Goal: Task Accomplishment & Management: Manage account settings

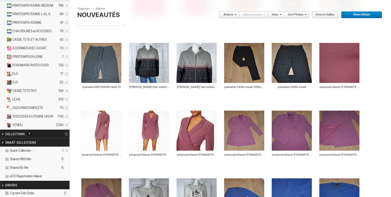
scroll to position [98, 0]
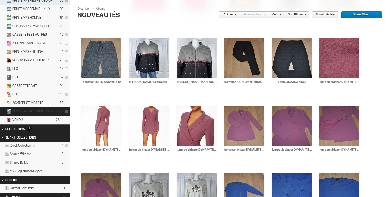
click at [29, 110] on span "2025/2026 AUTOMNE HIVER" at bounding box center [32, 112] width 41 height 4
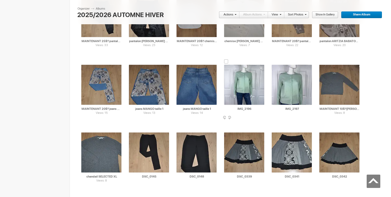
scroll to position [597, 0]
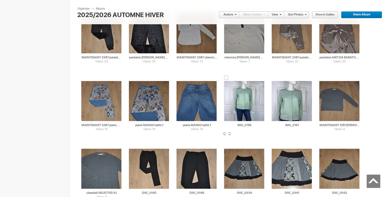
click at [256, 124] on input "IMG_2196" at bounding box center [244, 125] width 41 height 5
click at [228, 124] on input "IMG_2196" at bounding box center [244, 125] width 41 height 5
click at [263, 125] on input "[PERSON_NAME] cachemire fait small 40$(comme neuf, aucune étiquette)" at bounding box center [244, 125] width 41 height 5
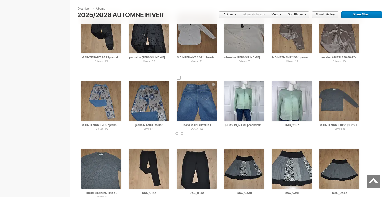
drag, startPoint x: 264, startPoint y: 125, endPoint x: 219, endPoint y: 126, distance: 44.9
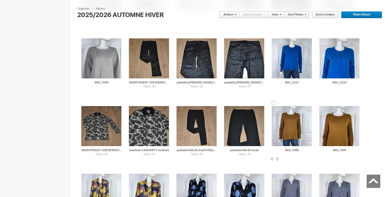
scroll to position [1835, 0]
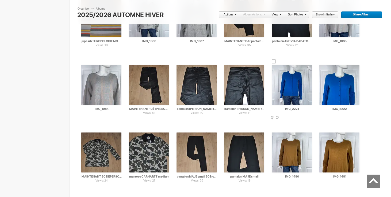
type input "[PERSON_NAME] cachemire fait small 40$(comme neuf, aucune étiquette)"
drag, startPoint x: 301, startPoint y: 108, endPoint x: 277, endPoint y: 108, distance: 24.3
click at [277, 108] on input "IMG_2221" at bounding box center [291, 109] width 41 height 5
paste input "[PERSON_NAME] cachemire fait small 40$(comme neuf, aucune étiquette)"
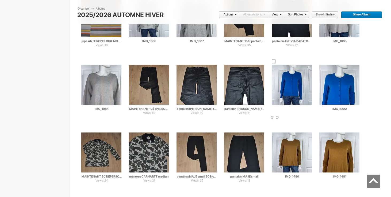
click at [281, 108] on input "[PERSON_NAME] cachemire fait small 40$(comme neuf, aucune étiquette)" at bounding box center [291, 109] width 41 height 5
drag, startPoint x: 281, startPoint y: 109, endPoint x: 256, endPoint y: 107, distance: 24.9
type input "[PERSON_NAME] cachemire fait XS 40$(comme neuf, aucune étiquette)"
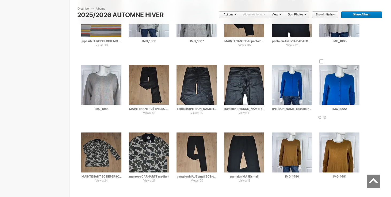
drag, startPoint x: 348, startPoint y: 109, endPoint x: 314, endPoint y: 109, distance: 33.9
paste input "[PERSON_NAME] cachemire fait XS"
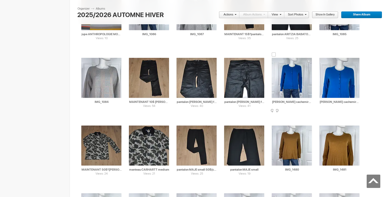
scroll to position [1846, 0]
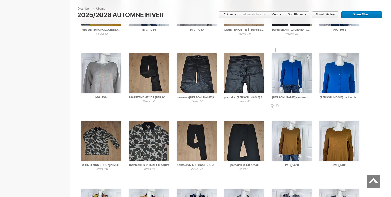
click at [274, 52] on div at bounding box center [273, 50] width 4 height 4
click at [323, 50] on div at bounding box center [321, 50] width 4 height 4
type input "[PERSON_NAME] cachemire fait XS"
click at [231, 14] on link "Actions" at bounding box center [228, 14] width 18 height 7
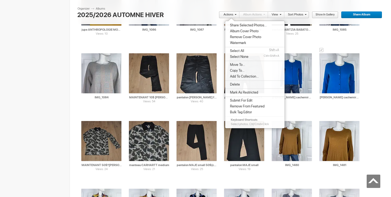
click at [244, 66] on li "Move To..." at bounding box center [254, 65] width 59 height 6
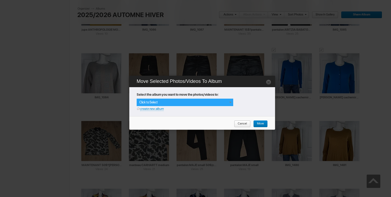
click at [227, 102] on div "Click to Select" at bounding box center [185, 102] width 96 height 7
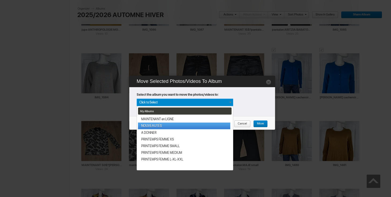
click at [174, 126] on link "NOUVEAUTÉS" at bounding box center [184, 126] width 92 height 7
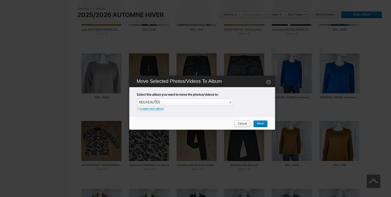
click at [258, 124] on span "Move" at bounding box center [258, 124] width 11 height 7
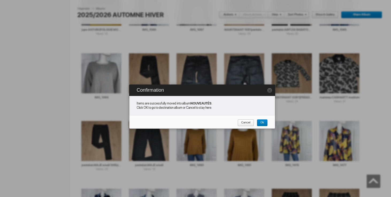
click at [248, 121] on span "Cancel" at bounding box center [243, 123] width 13 height 7
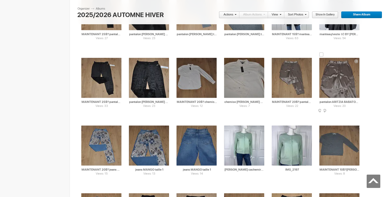
scroll to position [579, 0]
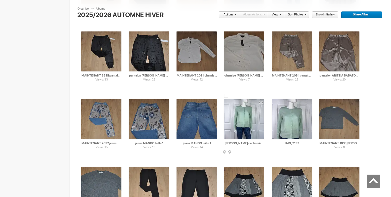
click at [262, 143] on input "[PERSON_NAME] cachemire fait small 40$(comme neuf, aucune étiquette)" at bounding box center [244, 143] width 41 height 5
drag, startPoint x: 263, startPoint y: 145, endPoint x: 214, endPoint y: 145, distance: 49.2
click at [263, 145] on input "[PERSON_NAME] cachemire fait small 40$(comme neuf, aucune étiquette)" at bounding box center [244, 143] width 41 height 5
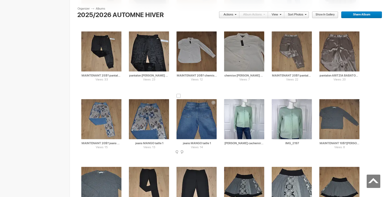
drag, startPoint x: 263, startPoint y: 144, endPoint x: 220, endPoint y: 145, distance: 43.8
drag, startPoint x: 306, startPoint y: 145, endPoint x: 232, endPoint y: 144, distance: 74.8
paste input "[PERSON_NAME] cachemire fait small"
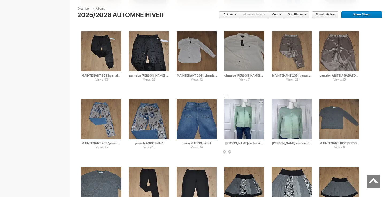
click at [227, 97] on div at bounding box center [226, 96] width 4 height 4
click at [274, 96] on div at bounding box center [273, 96] width 4 height 4
type input "[PERSON_NAME] cachemire fait small"
click at [232, 16] on link "Actions" at bounding box center [228, 14] width 18 height 7
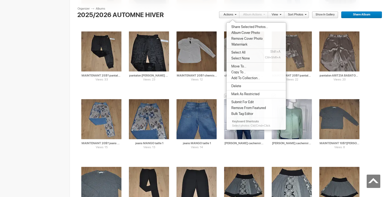
click at [246, 65] on li "Move To..." at bounding box center [255, 67] width 59 height 6
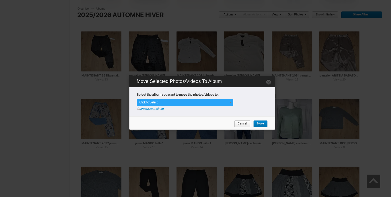
click at [230, 100] on div "Click to Select" at bounding box center [185, 102] width 96 height 7
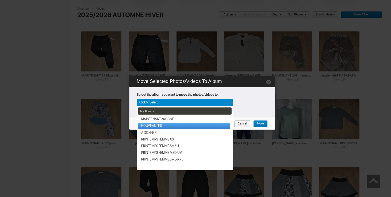
click at [177, 125] on link "NOUVEAUTÉS" at bounding box center [184, 126] width 92 height 7
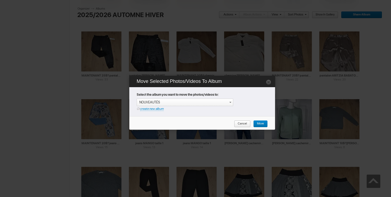
click at [261, 123] on span "Move" at bounding box center [258, 124] width 11 height 7
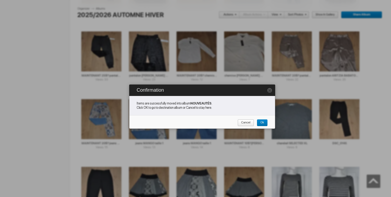
click at [242, 123] on span "Cancel" at bounding box center [243, 123] width 13 height 7
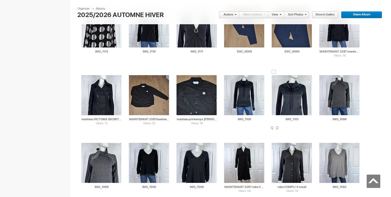
scroll to position [1554, 0]
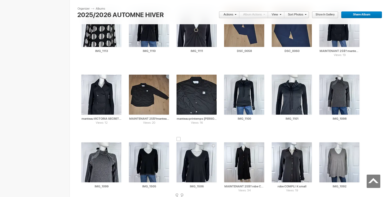
click at [202, 170] on img at bounding box center [196, 163] width 40 height 40
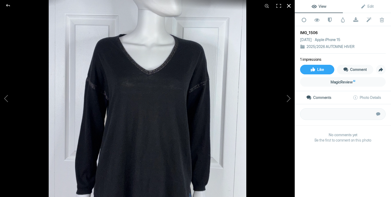
click at [289, 8] on div at bounding box center [289, 6] width 12 height 12
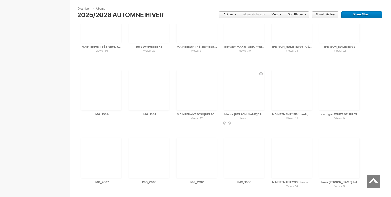
scroll to position [4490, 0]
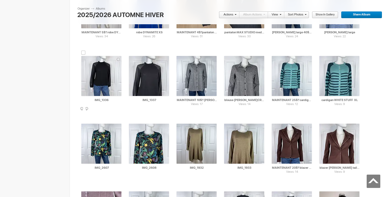
click at [95, 77] on img at bounding box center [101, 76] width 40 height 40
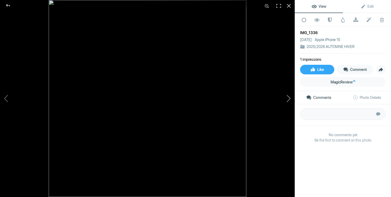
click at [289, 96] on button at bounding box center [274, 98] width 40 height 71
click at [291, 6] on div at bounding box center [289, 6] width 12 height 12
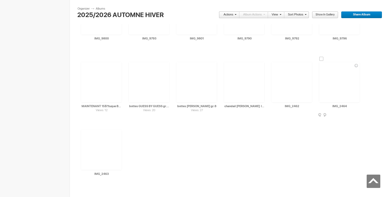
scroll to position [7811, 0]
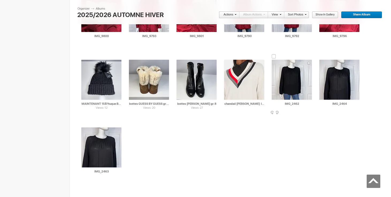
click at [289, 85] on img at bounding box center [291, 80] width 40 height 40
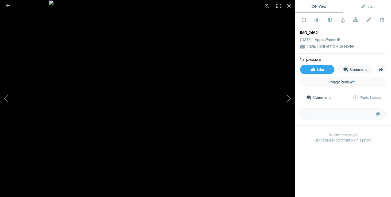
click at [290, 100] on button at bounding box center [274, 98] width 40 height 71
click at [290, 99] on button at bounding box center [274, 98] width 40 height 71
click at [290, 5] on div at bounding box center [289, 6] width 12 height 12
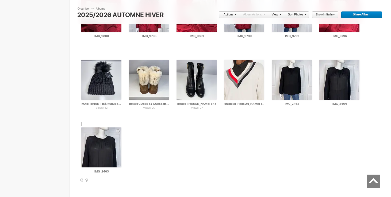
click at [119, 180] on span at bounding box center [120, 181] width 5 height 4
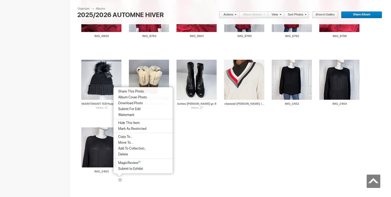
click at [140, 153] on li "Delete" at bounding box center [142, 155] width 59 height 6
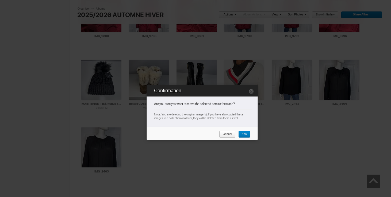
click at [246, 131] on span "Yes" at bounding box center [242, 134] width 8 height 7
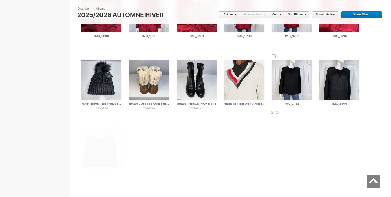
scroll to position [7755, 0]
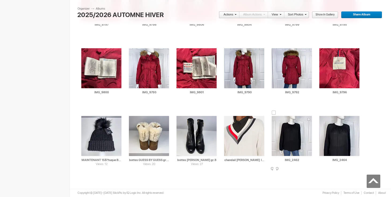
click at [294, 135] on img at bounding box center [291, 136] width 40 height 40
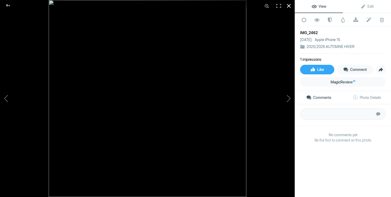
click at [290, 6] on div at bounding box center [289, 6] width 12 height 12
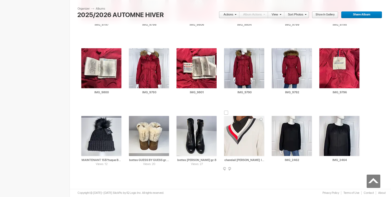
drag, startPoint x: 302, startPoint y: 159, endPoint x: 260, endPoint y: 161, distance: 41.4
click at [260, 161] on input "chandail [PERSON_NAME] large" at bounding box center [244, 160] width 41 height 5
type input "H"
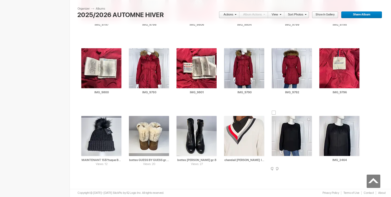
click at [298, 161] on input "[PERSON_NAME] & [PERSON_NAME] small 40$(comme neuf, 100% soie, payé 400$, taill…" at bounding box center [291, 160] width 41 height 5
drag, startPoint x: 301, startPoint y: 161, endPoint x: 289, endPoint y: 160, distance: 12.3
click at [289, 160] on input "[PERSON_NAME] & [PERSON_NAME] small 40$(comme neuf, 100% soie, payé 400$, taill…" at bounding box center [291, 160] width 41 height 5
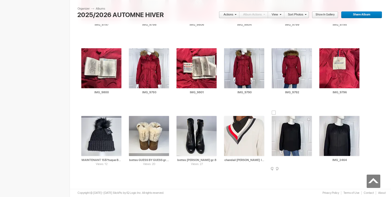
click at [305, 160] on input "[PERSON_NAME] & [PERSON_NAME] small 40$(comme neuf, 100% soie, payé 400$, taill…" at bounding box center [291, 160] width 41 height 5
drag, startPoint x: 285, startPoint y: 160, endPoint x: 254, endPoint y: 160, distance: 31.0
click at [303, 161] on input "[PERSON_NAME] & [PERSON_NAME] small 40$(comme neuf, 100% soie, payé 400$, taill…" at bounding box center [291, 160] width 41 height 5
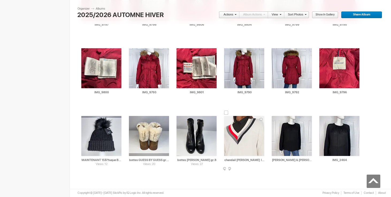
drag, startPoint x: 295, startPoint y: 160, endPoint x: 266, endPoint y: 160, distance: 28.9
type input "[PERSON_NAME] & [PERSON_NAME] small 40$(comme neuf, 100% soie, payé 400$, taill…"
drag, startPoint x: 349, startPoint y: 160, endPoint x: 305, endPoint y: 159, distance: 44.1
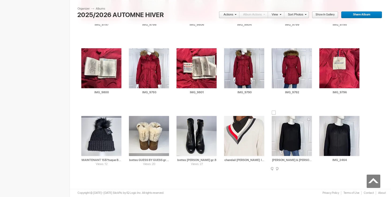
paste input "[PERSON_NAME] & [PERSON_NAME]"
click at [321, 114] on div at bounding box center [321, 113] width 4 height 4
click at [272, 112] on div at bounding box center [273, 113] width 4 height 4
type input "[PERSON_NAME] & [PERSON_NAME]"
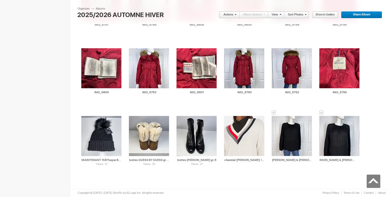
scroll to position [0, 0]
click at [232, 15] on link "Actions" at bounding box center [228, 14] width 18 height 7
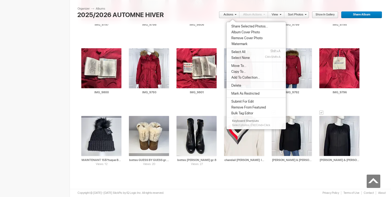
click at [235, 66] on span "Move To..." at bounding box center [237, 66] width 17 height 4
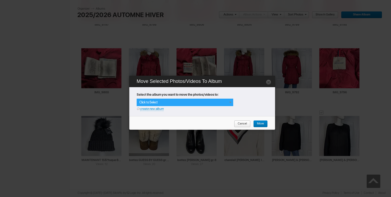
click at [229, 105] on div "Click to Select" at bounding box center [185, 102] width 96 height 7
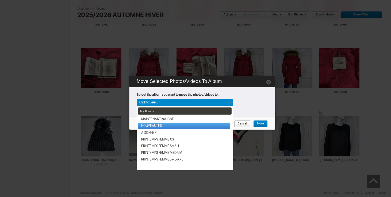
click at [171, 127] on link "NOUVEAUTÉS" at bounding box center [184, 126] width 92 height 7
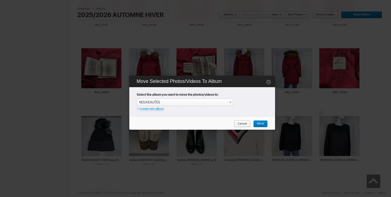
click at [260, 125] on span "Move" at bounding box center [258, 124] width 11 height 7
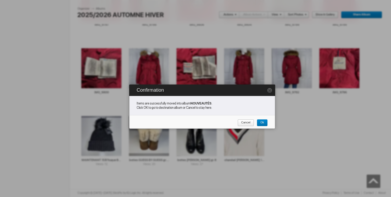
click at [249, 123] on span "Cancel" at bounding box center [243, 123] width 13 height 7
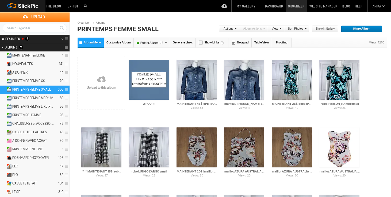
click at [271, 7] on link "Dashboard" at bounding box center [273, 6] width 23 height 12
